Goal: Transaction & Acquisition: Purchase product/service

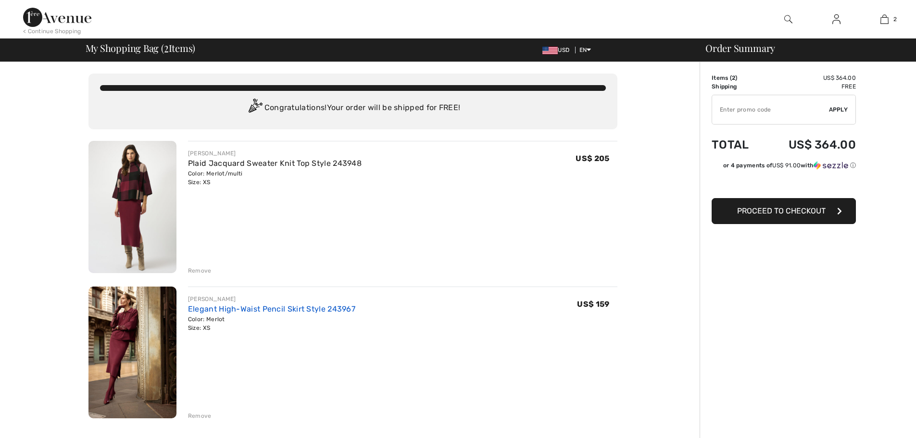
click at [270, 307] on link "Elegant High-Waist Pencil Skirt Style 243967" at bounding box center [271, 308] width 167 height 9
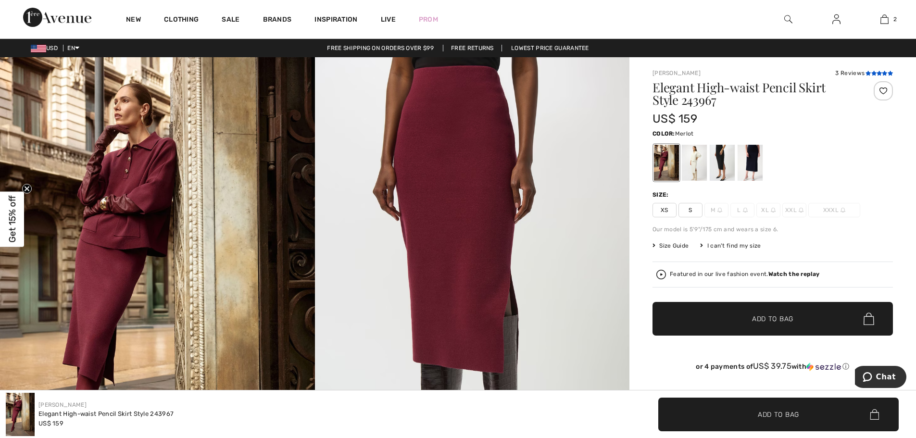
click at [872, 74] on icon at bounding box center [873, 73] width 5 height 5
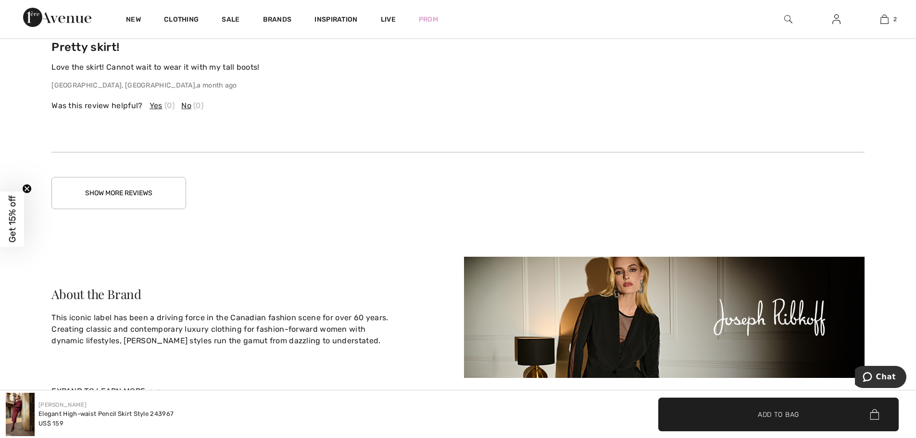
scroll to position [1963, 0]
click at [132, 207] on button "Show More Reviews" at bounding box center [118, 192] width 135 height 32
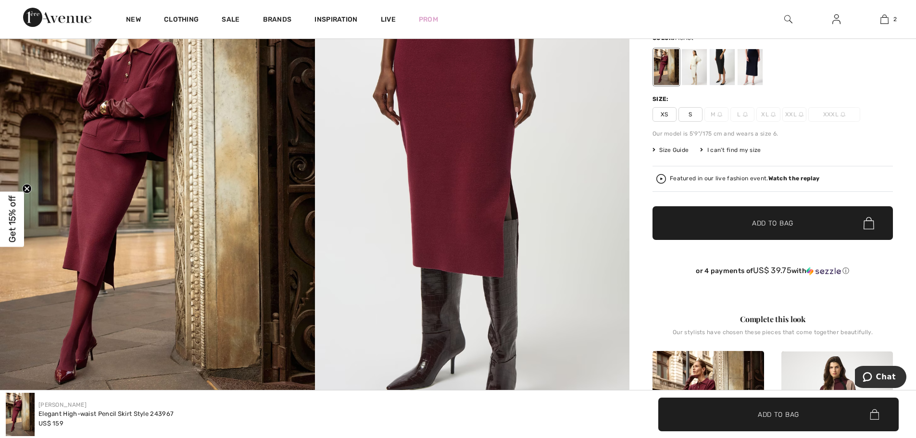
scroll to position [0, 0]
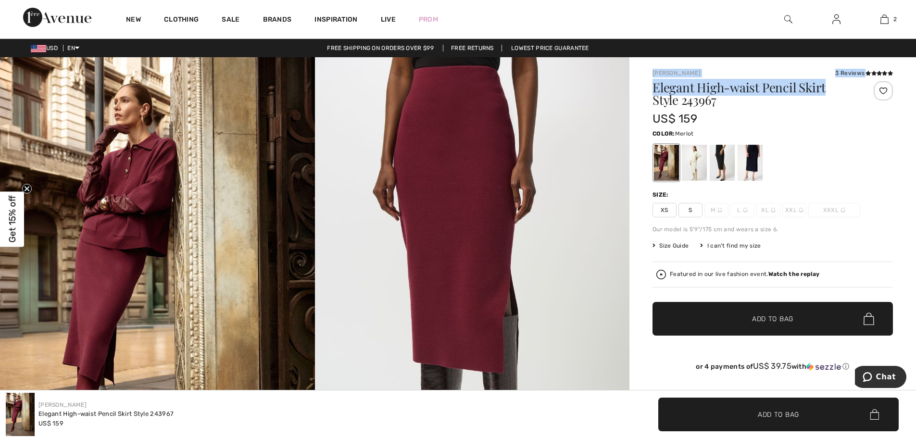
drag, startPoint x: 826, startPoint y: 89, endPoint x: 645, endPoint y: 72, distance: 182.2
copy div "Joseph Ribkoff 3 Reviews 3 Reviews Elegant High-waist Pencil Skirt"
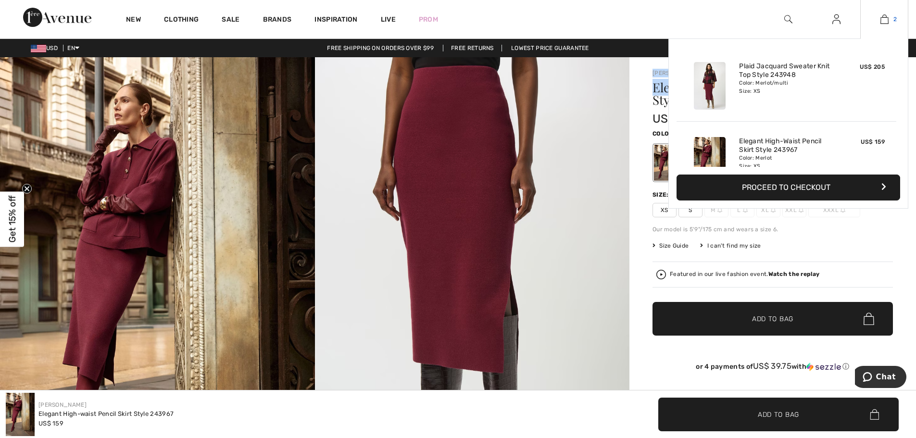
click at [887, 22] on img at bounding box center [885, 19] width 8 height 12
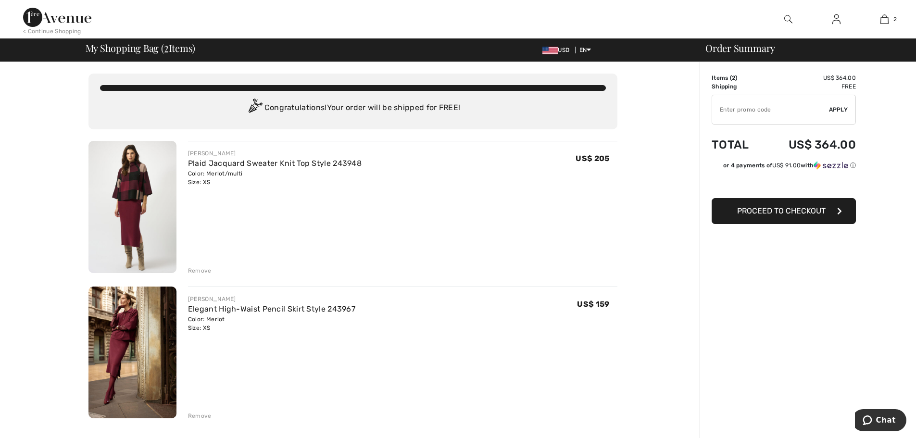
click at [784, 323] on div "Order Summary Details Items ( 2 ) US$ 364.00 Promo code US$ 0.00 Shipping Free …" at bounding box center [808, 442] width 216 height 760
click at [115, 381] on img at bounding box center [132, 353] width 88 height 132
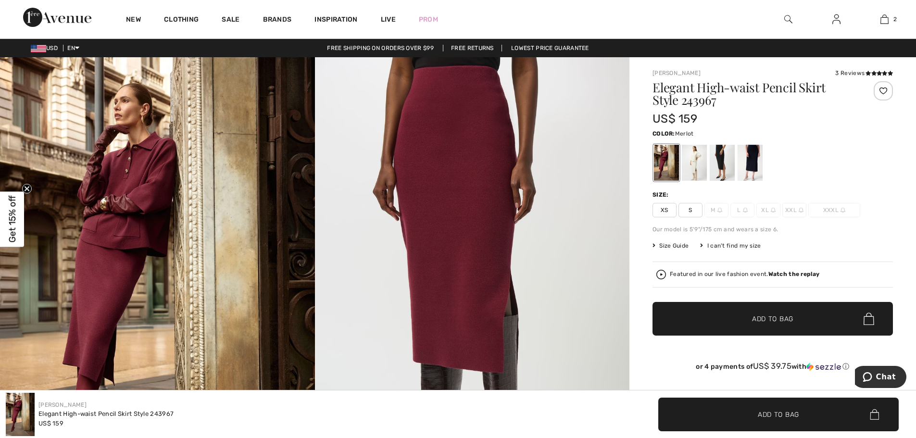
click at [672, 243] on span "Size Guide" at bounding box center [671, 245] width 36 height 9
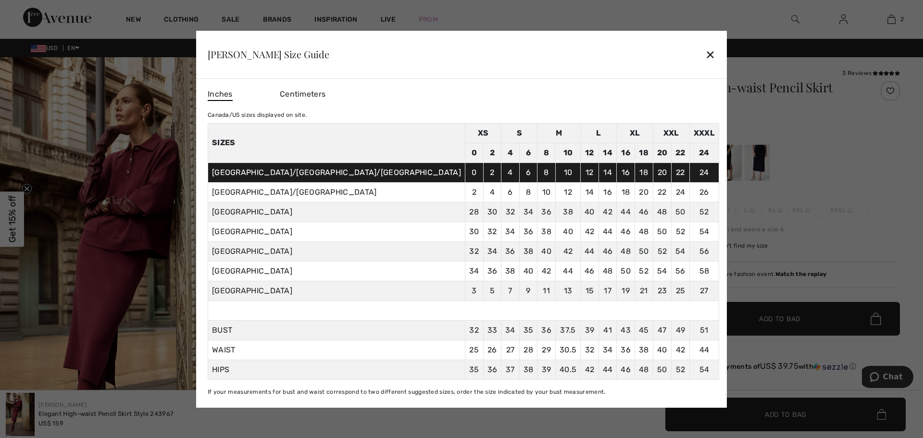
click at [705, 52] on div "✕" at bounding box center [710, 54] width 10 height 20
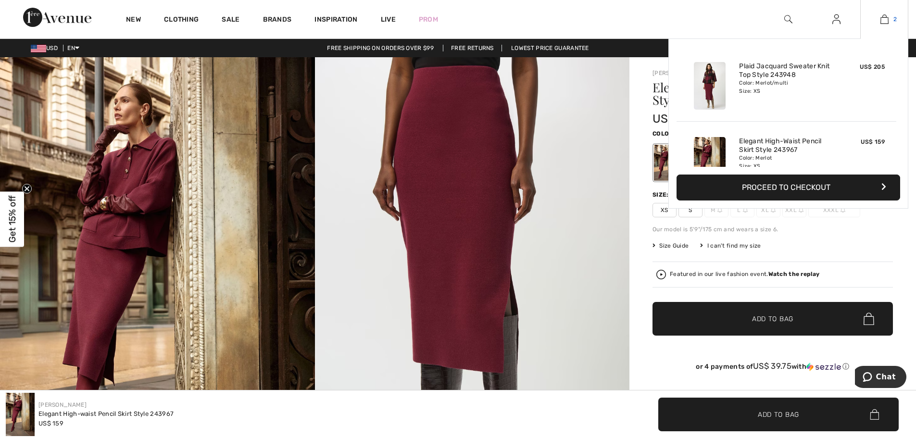
click at [885, 16] on img at bounding box center [885, 19] width 8 height 12
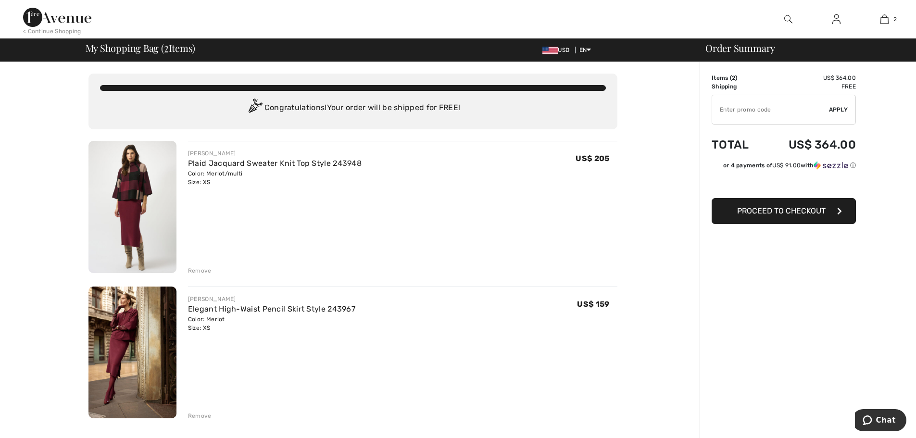
click at [800, 209] on span "Proceed to Checkout" at bounding box center [781, 210] width 88 height 9
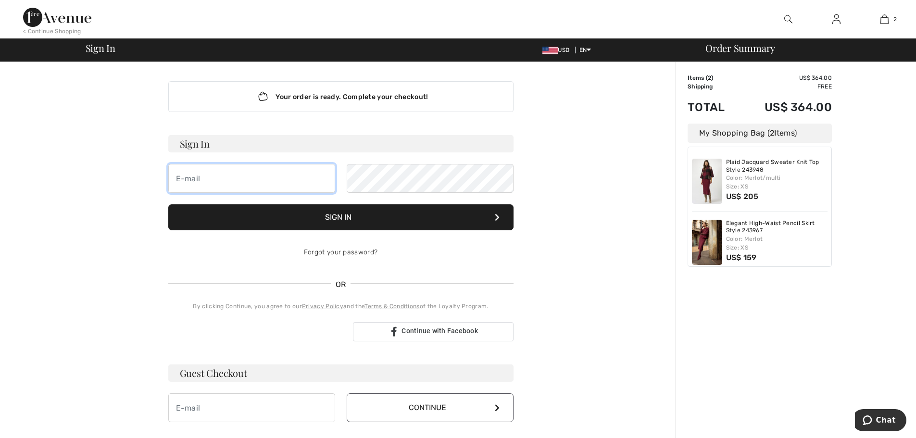
click at [252, 182] on input "email" at bounding box center [251, 178] width 167 height 29
type input "[EMAIL_ADDRESS][DOMAIN_NAME]"
click at [577, 299] on div "Your order is ready. Complete your checkout! Sign In [EMAIL_ADDRESS][DOMAIN_NAM…" at bounding box center [340, 337] width 529 height 551
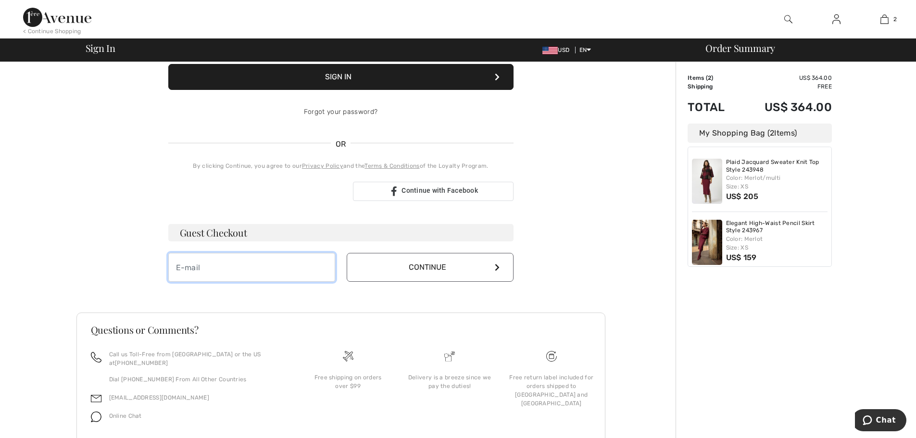
click at [300, 271] on input "email" at bounding box center [251, 267] width 167 height 29
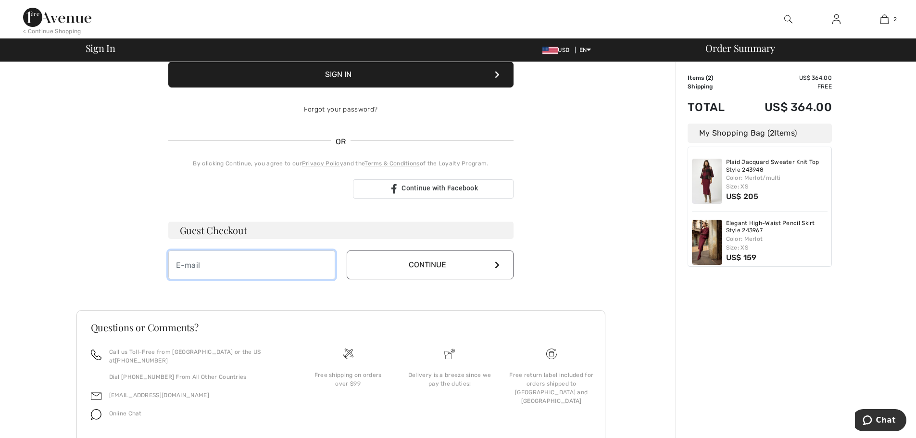
scroll to position [143, 0]
type input "[EMAIL_ADDRESS][DOMAIN_NAME]"
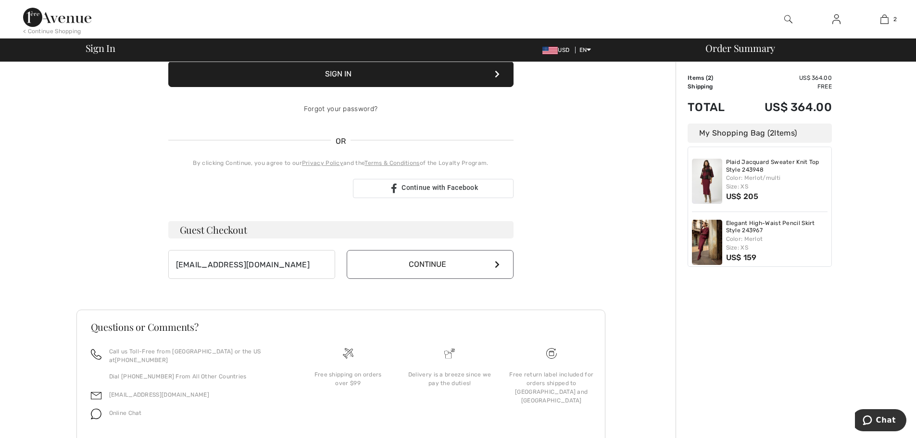
click at [406, 263] on button "Continue" at bounding box center [430, 264] width 167 height 29
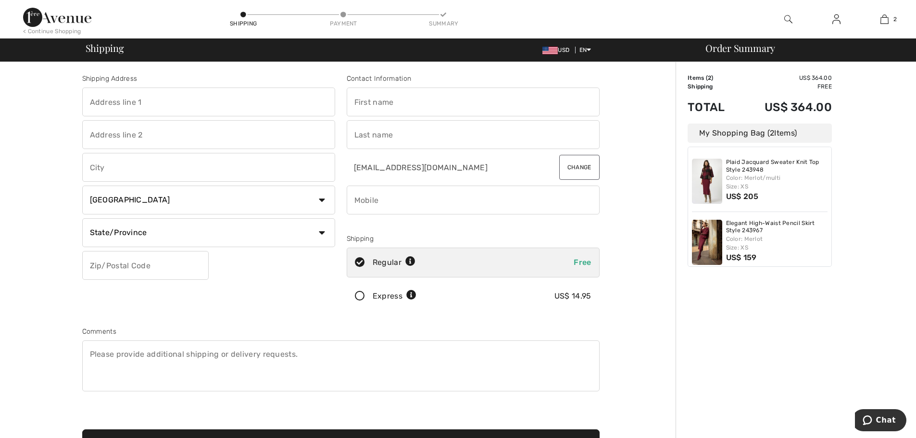
click at [236, 104] on input "text" at bounding box center [208, 102] width 253 height 29
type input "[STREET_ADDRESS]"
type input "Gibsonia, PA 15044"
type input "Gibsonia"
select select "US"
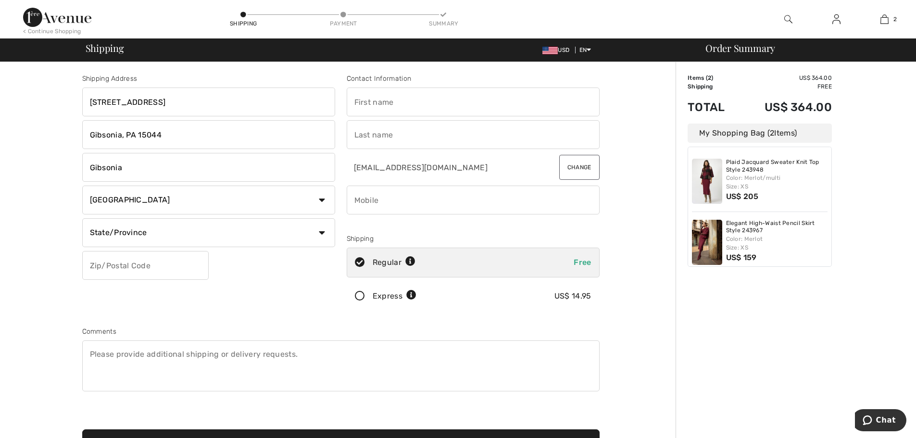
select select "PA"
type input "15044"
type input "Michael"
type input "Patalsky"
type input "4126518752"
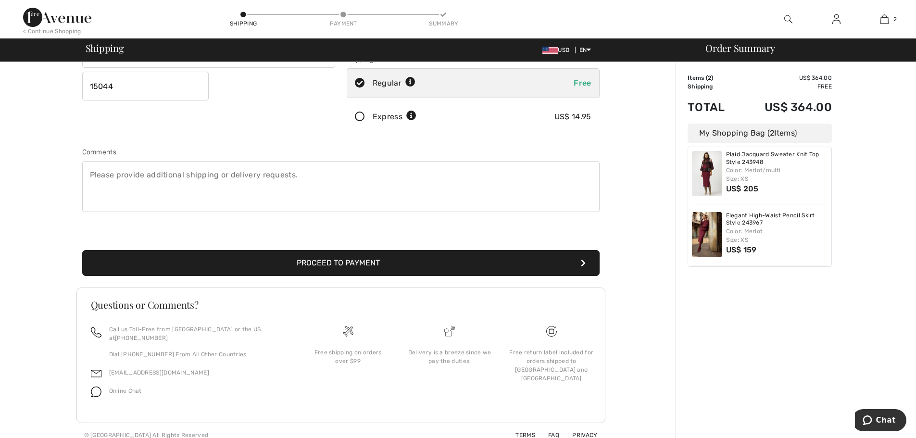
scroll to position [180, 0]
click at [429, 268] on button "Proceed to Payment" at bounding box center [340, 263] width 517 height 26
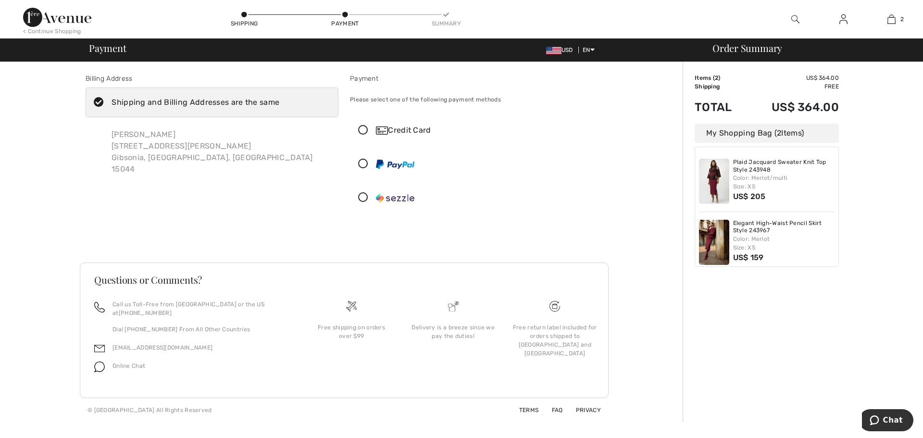
drag, startPoint x: 358, startPoint y: 131, endPoint x: 348, endPoint y: 144, distance: 16.4
click at [358, 135] on icon at bounding box center [363, 131] width 25 height 10
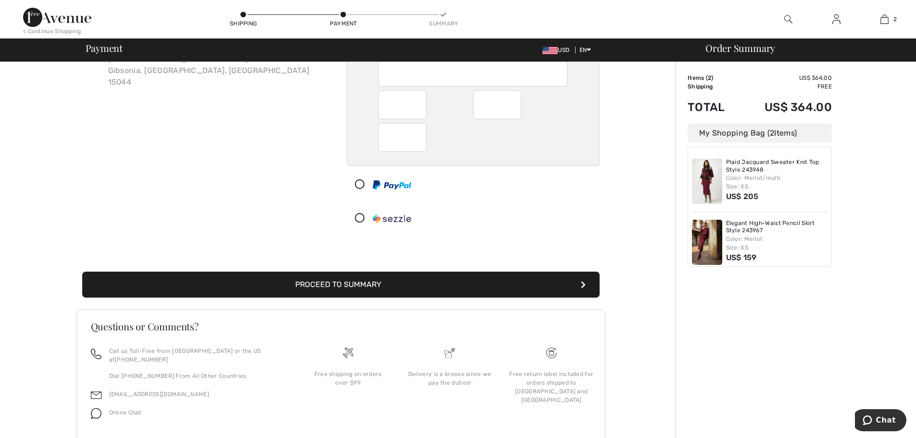
scroll to position [109, 0]
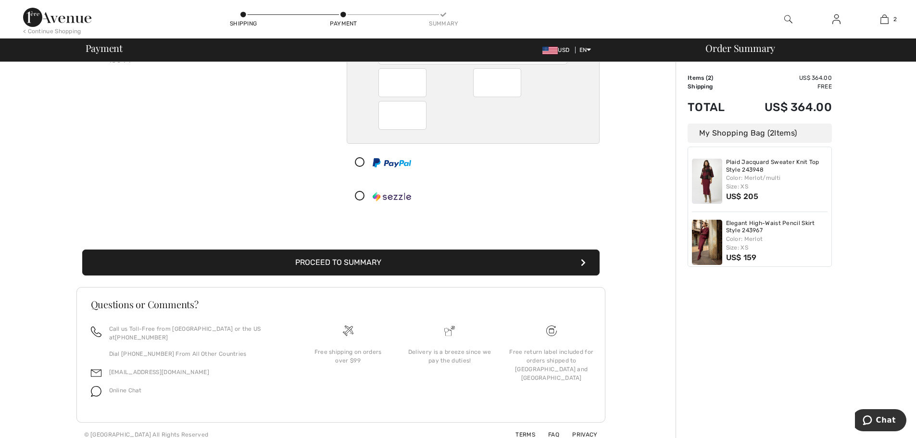
click at [417, 260] on button "Proceed to Summary" at bounding box center [340, 263] width 517 height 26
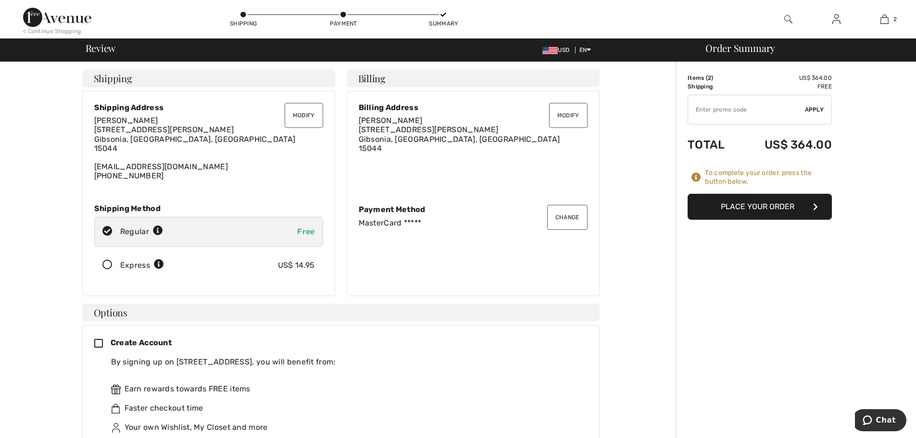
click at [711, 116] on input "TEXT" at bounding box center [746, 109] width 117 height 29
type input "NEW15"
click at [818, 108] on span "Apply" at bounding box center [814, 109] width 19 height 9
click at [788, 208] on button "Place Your Order" at bounding box center [760, 207] width 144 height 26
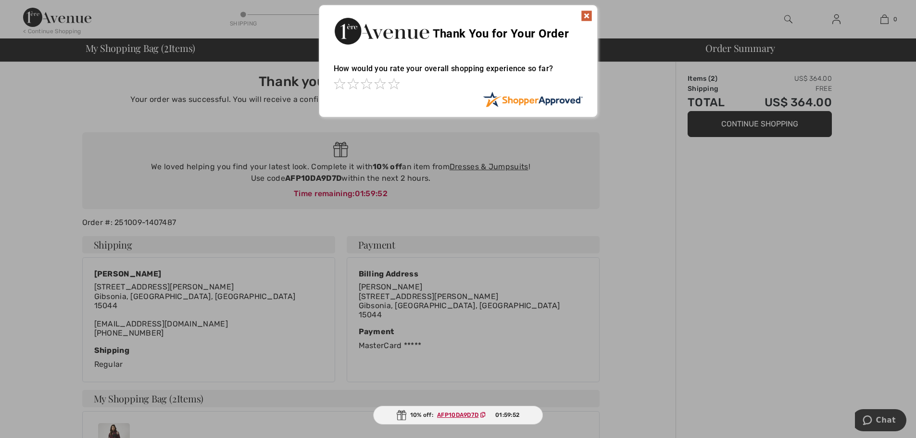
click at [585, 13] on img at bounding box center [587, 16] width 12 height 12
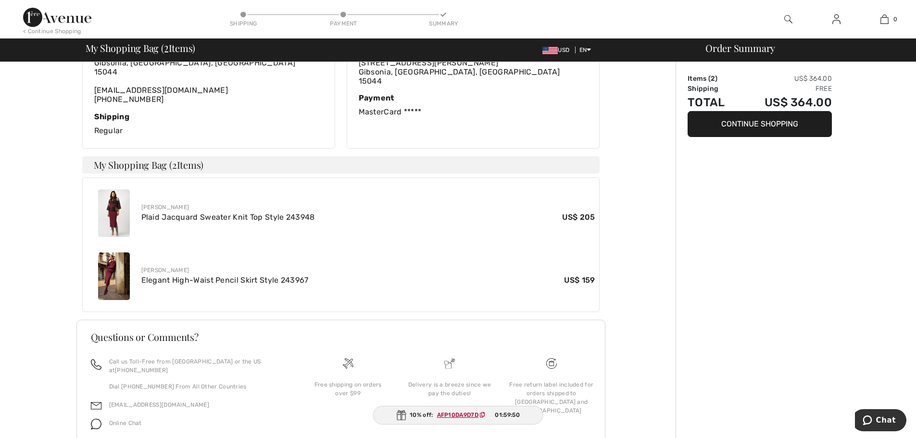
scroll to position [266, 0]
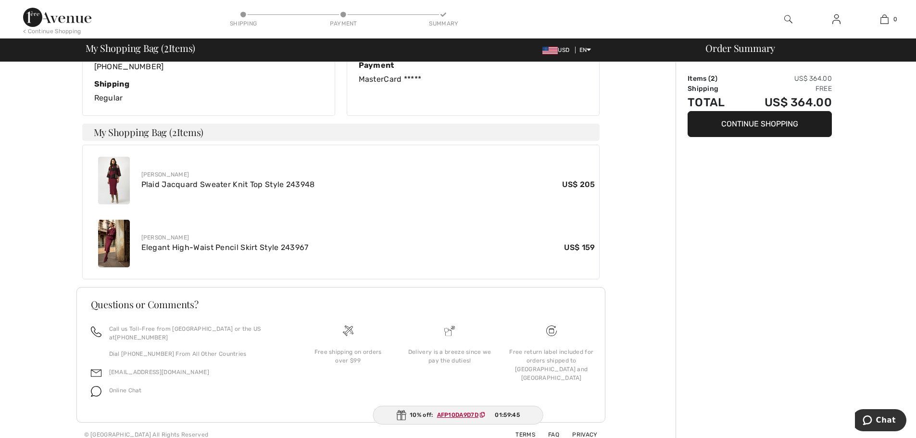
click at [651, 387] on div "Thank you for your order! Your order was successful. You will receive a confirm…" at bounding box center [341, 121] width 670 height 651
click at [125, 387] on span "Online Chat" at bounding box center [125, 390] width 33 height 7
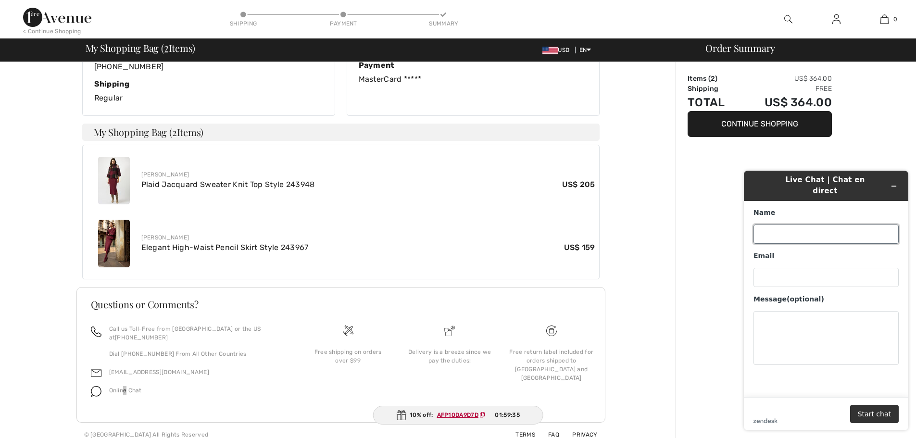
click at [773, 225] on input "Name" at bounding box center [826, 234] width 145 height 19
type input "[PERSON_NAME]"
click at [813, 268] on input "Email" at bounding box center [826, 277] width 145 height 19
type input "[EMAIL_ADDRESS][DOMAIN_NAME]"
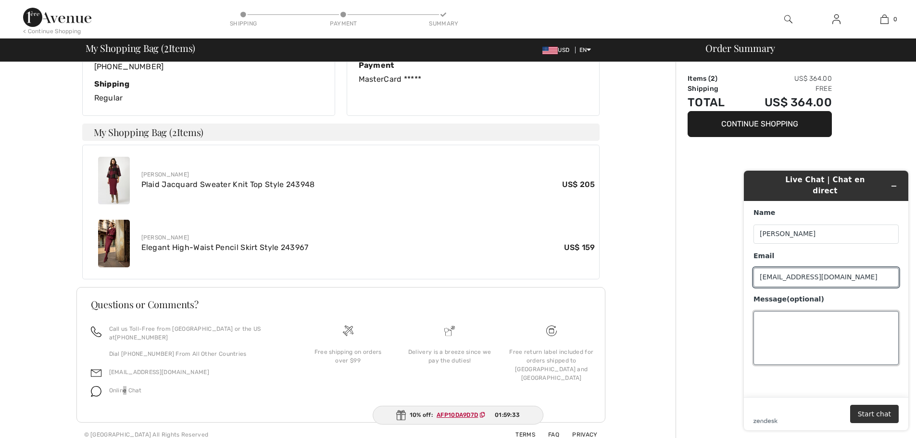
click at [824, 323] on textarea "Message (optional)" at bounding box center [826, 338] width 145 height 54
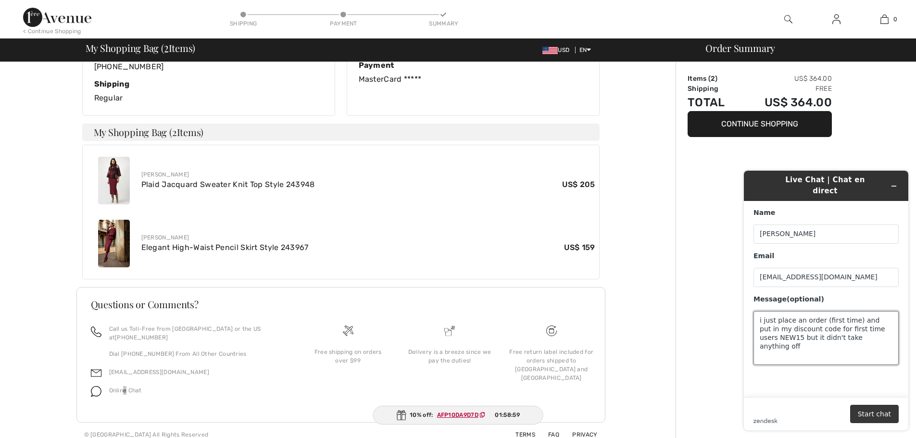
type textarea "i just place an order (first time) and put in my discount code for first time u…"
click at [889, 420] on button "Start chat" at bounding box center [874, 414] width 49 height 18
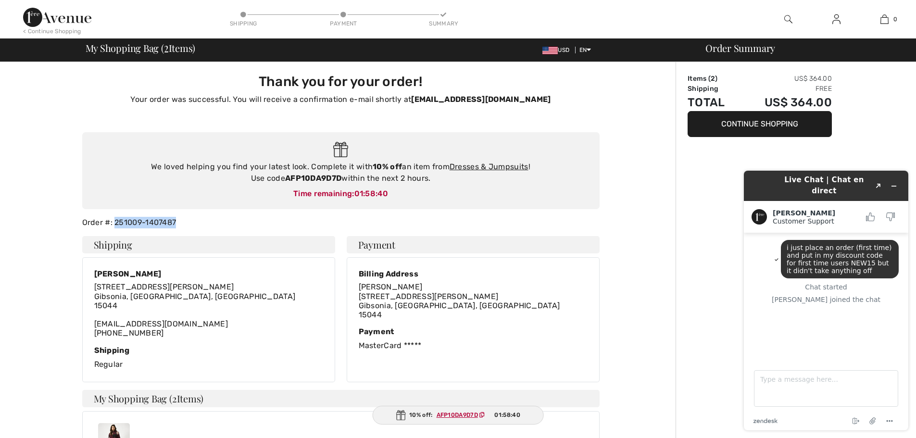
drag, startPoint x: 113, startPoint y: 222, endPoint x: 206, endPoint y: 225, distance: 92.4
click at [206, 225] on div "Order #: 251009-1407487" at bounding box center [340, 223] width 529 height 12
copy div "251009-1407487"
click at [757, 302] on div "i just place an order (first time) and put in my discount code for first time u…" at bounding box center [826, 291] width 145 height 102
click at [802, 391] on textarea "Type a message here..." at bounding box center [826, 388] width 144 height 37
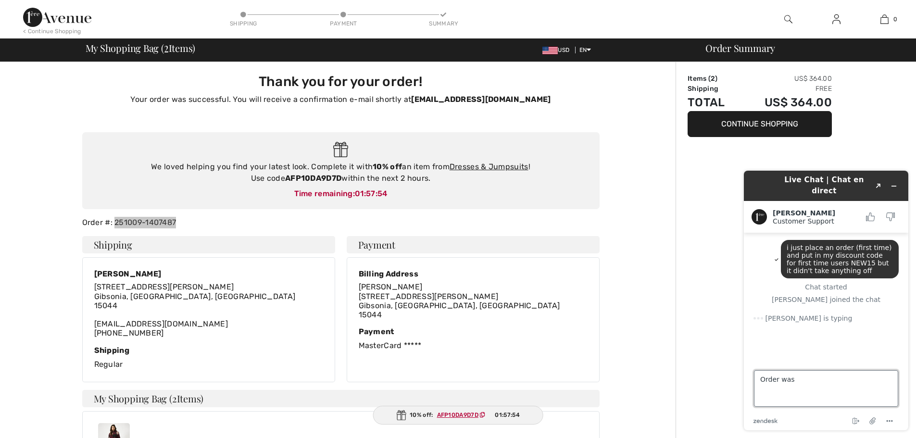
paste textarea "251009-1407487"
type textarea "Order was 251009-1407487"
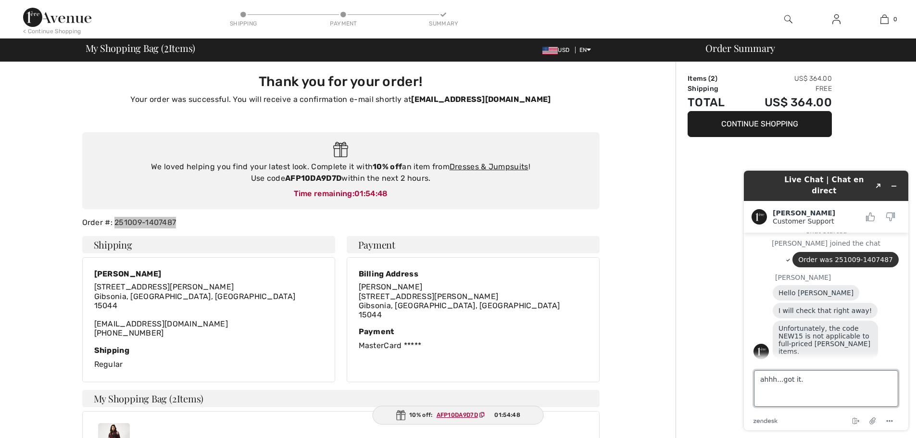
scroll to position [59, 0]
type textarea "ahhh...got it. thanks"
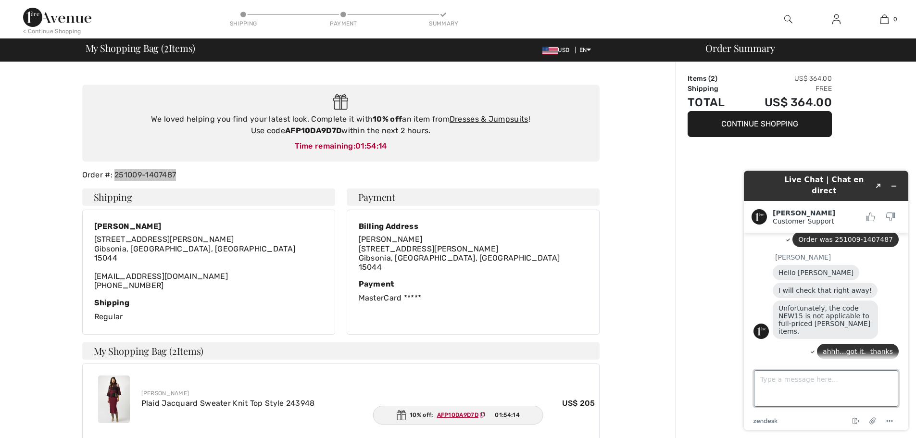
scroll to position [119, 0]
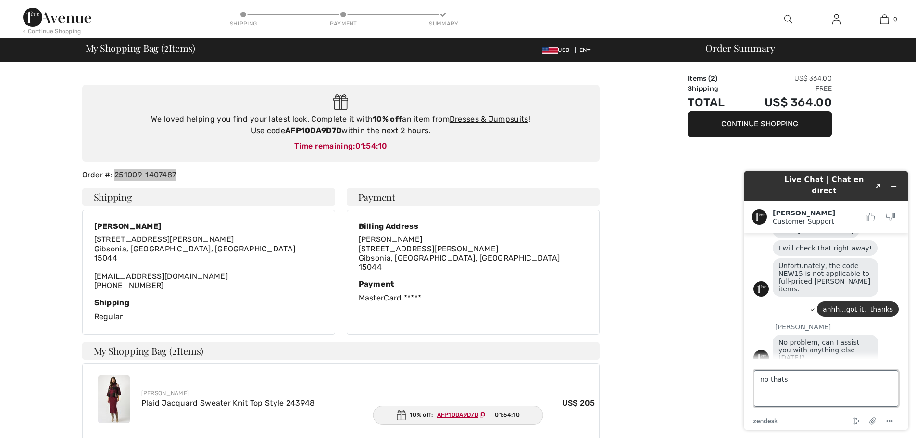
type textarea "no thats it"
